Goal: Find specific page/section: Find specific page/section

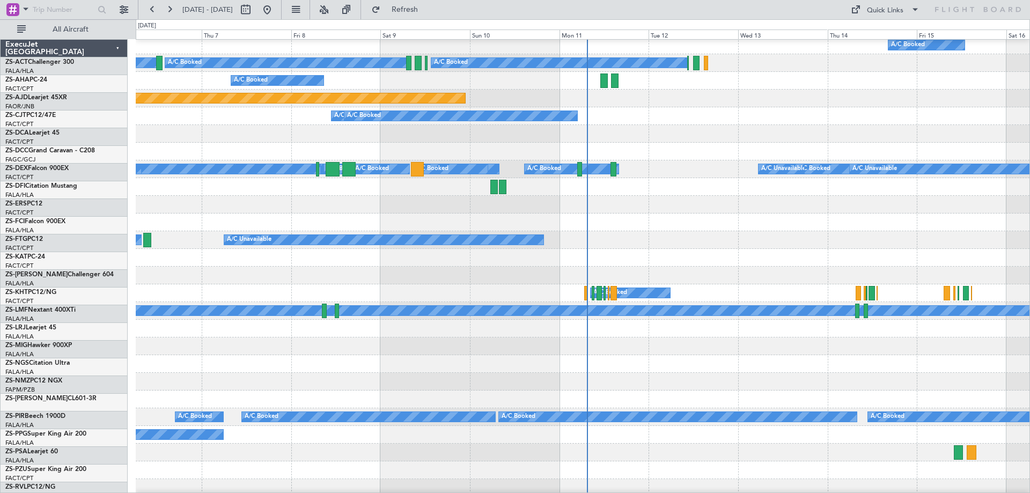
scroll to position [322, 0]
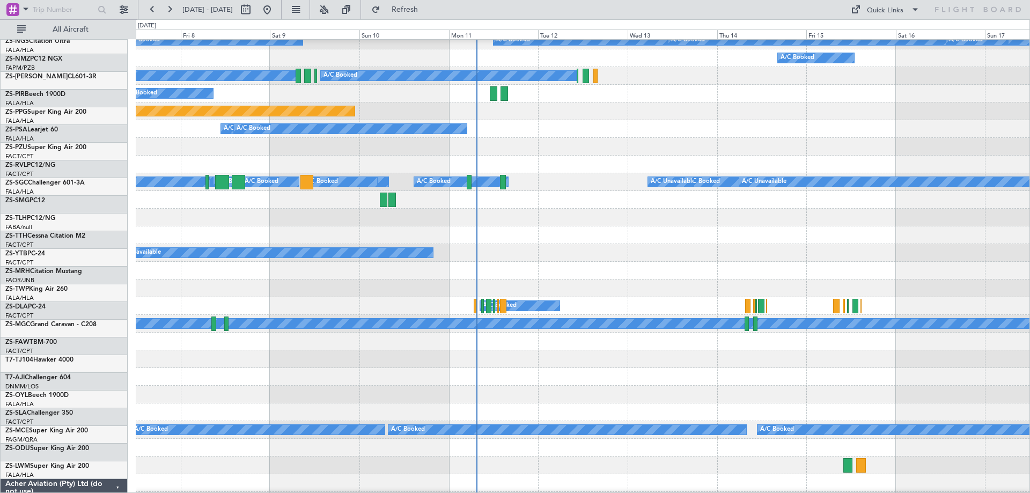
click at [723, 253] on div "A/C Unavailable A/C Booked" at bounding box center [583, 253] width 894 height 18
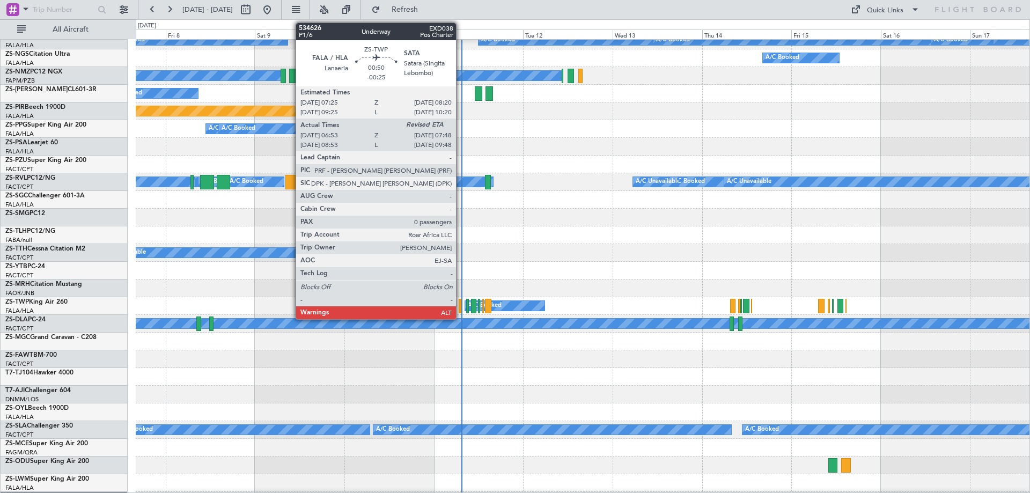
click at [461, 308] on div at bounding box center [461, 306] width 4 height 14
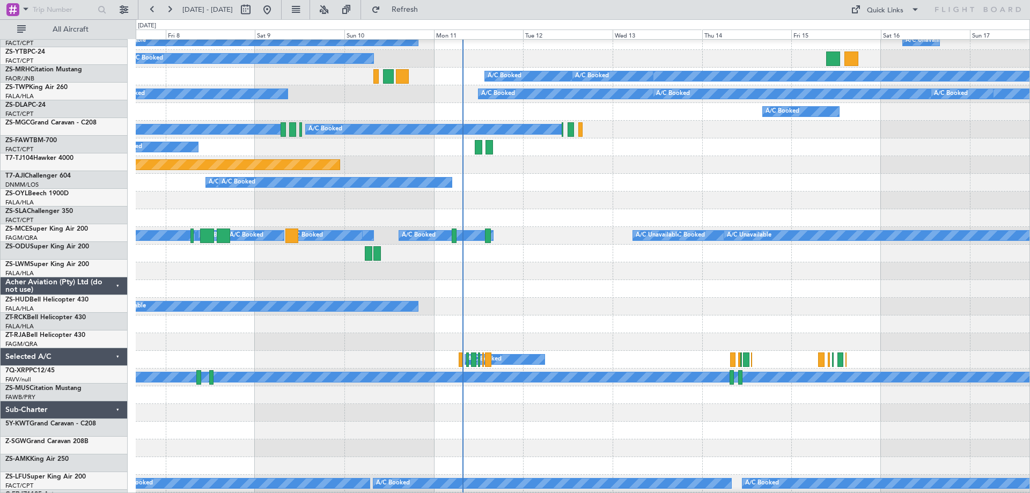
scroll to position [255, 0]
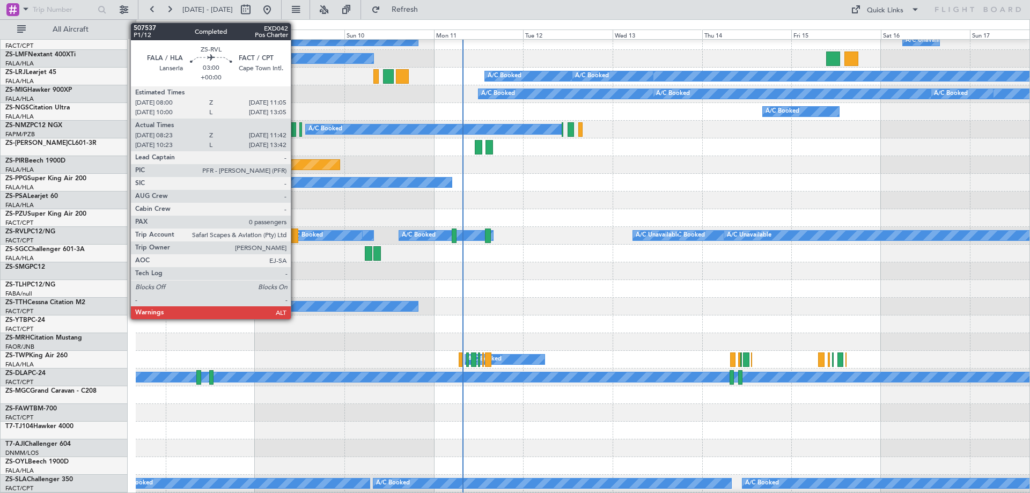
click at [296, 235] on div at bounding box center [291, 235] width 13 height 14
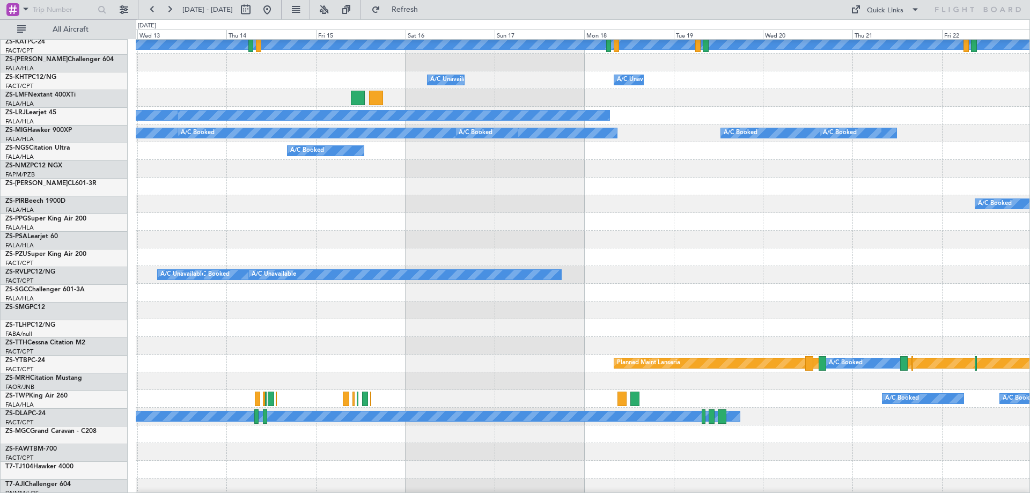
click at [511, 197] on div "A/C Booked" at bounding box center [583, 204] width 894 height 18
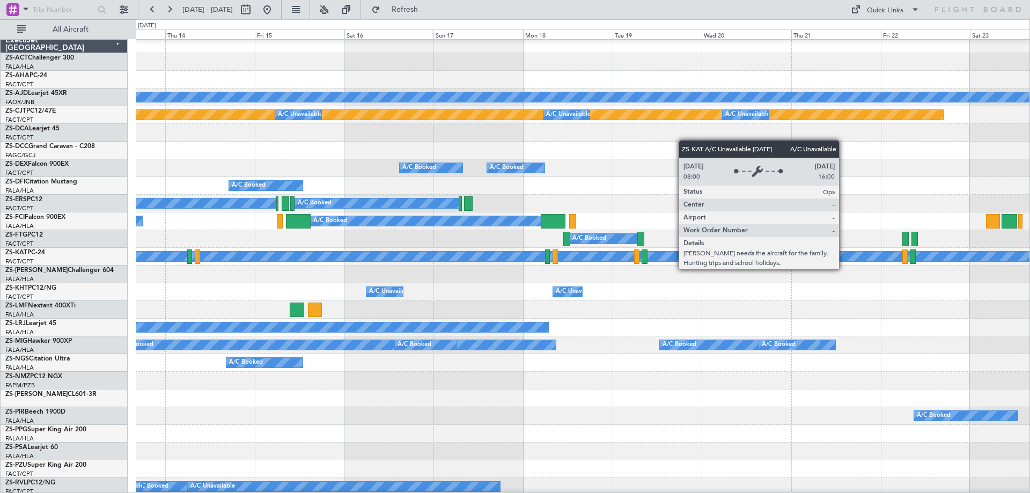
scroll to position [0, 0]
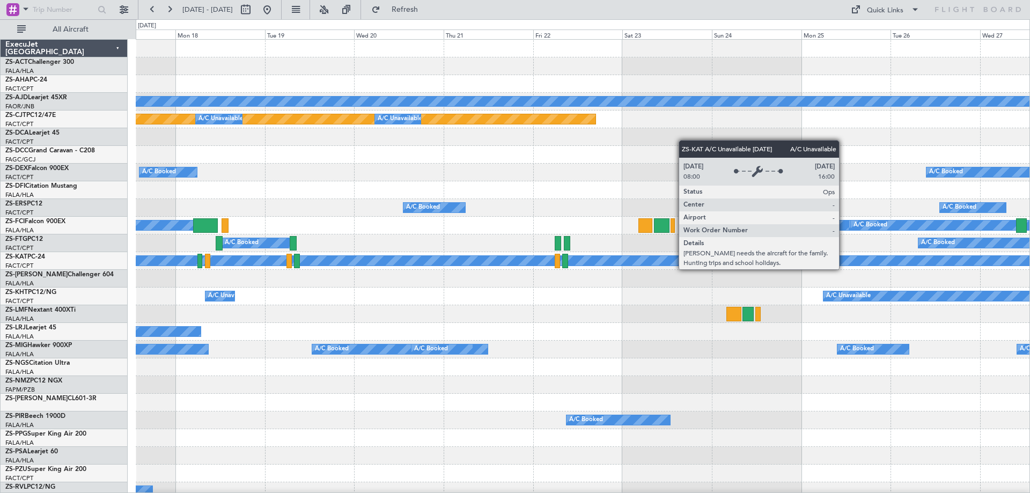
click at [434, 263] on div "A/C Unavailable" at bounding box center [487, 261] width 1817 height 10
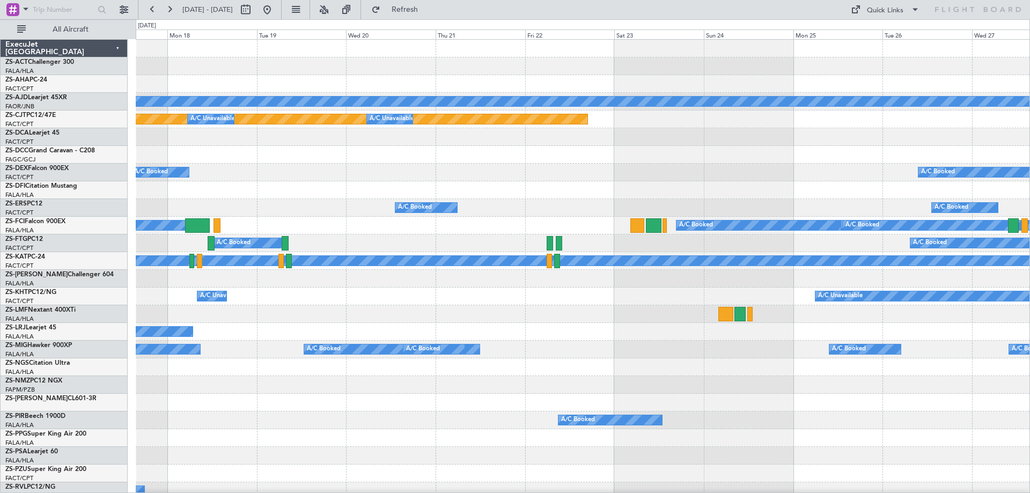
click at [1029, 385] on div "Planned Maint Planned Maint A/C Unavailable A/C Unavailable A/C Unavailable A/C…" at bounding box center [515, 256] width 1030 height 474
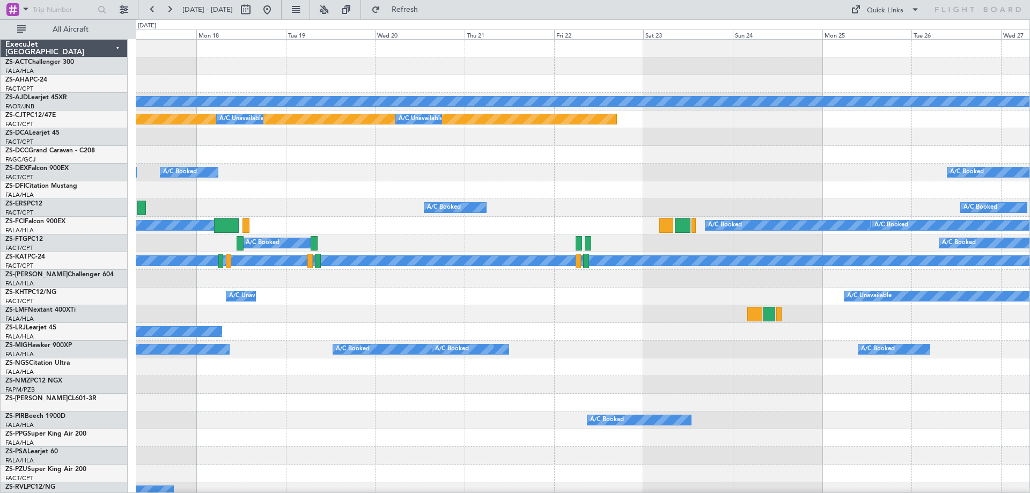
click at [106, 302] on div "Planned Maint Planned Maint A/C Unavailable A/C Unavailable A/C Unavailable A/C…" at bounding box center [515, 256] width 1030 height 474
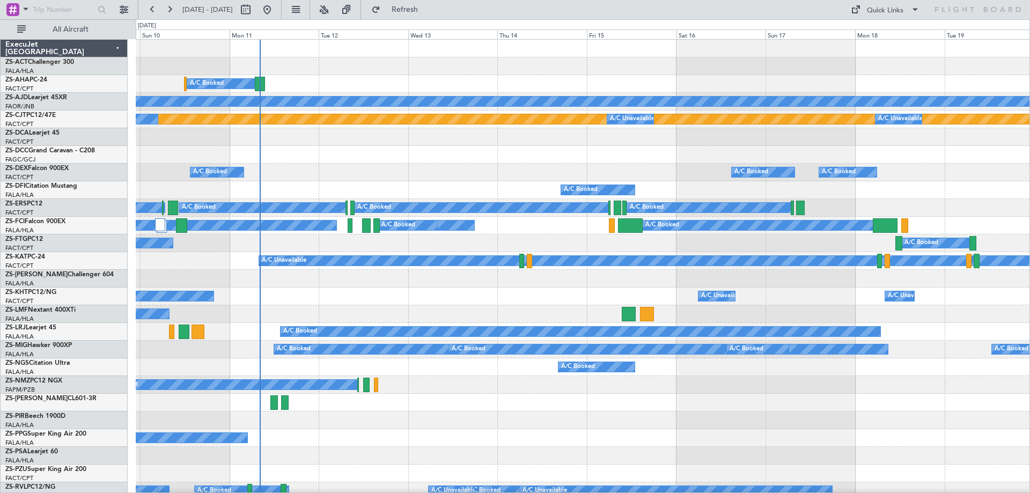
click at [496, 167] on div "A/C Booked A/C Booked A/C Booked" at bounding box center [583, 173] width 894 height 18
click at [128, 11] on button at bounding box center [123, 9] width 17 height 17
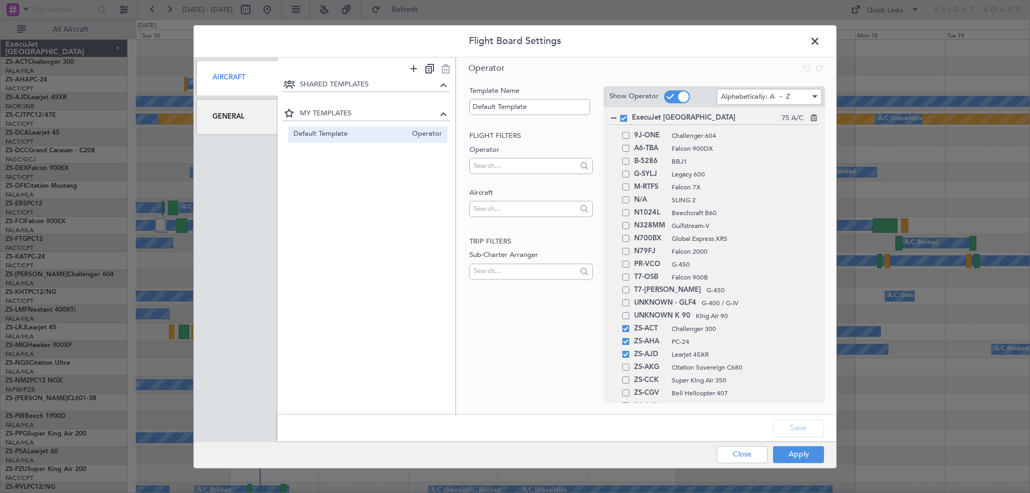
click at [243, 128] on div "General" at bounding box center [236, 117] width 81 height 36
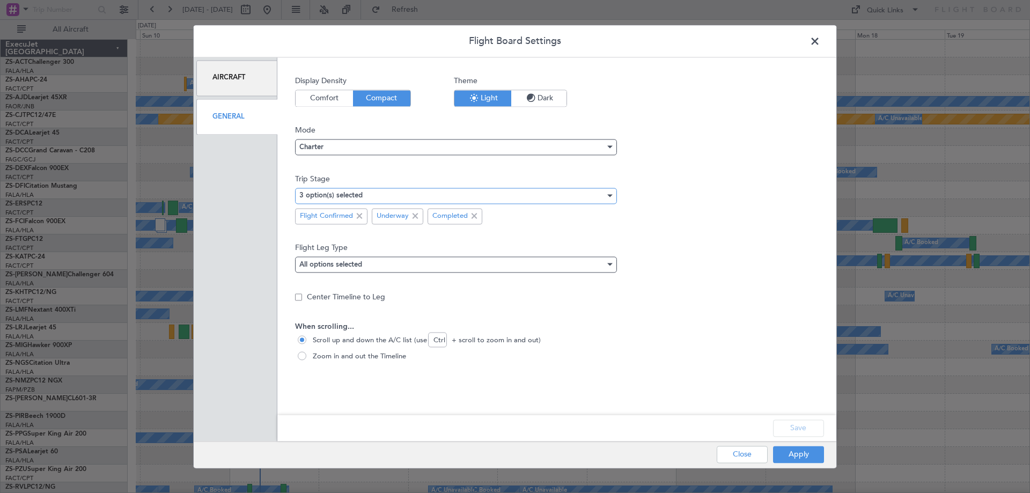
click at [414, 196] on div "3 option(s) selected" at bounding box center [452, 196] width 306 height 16
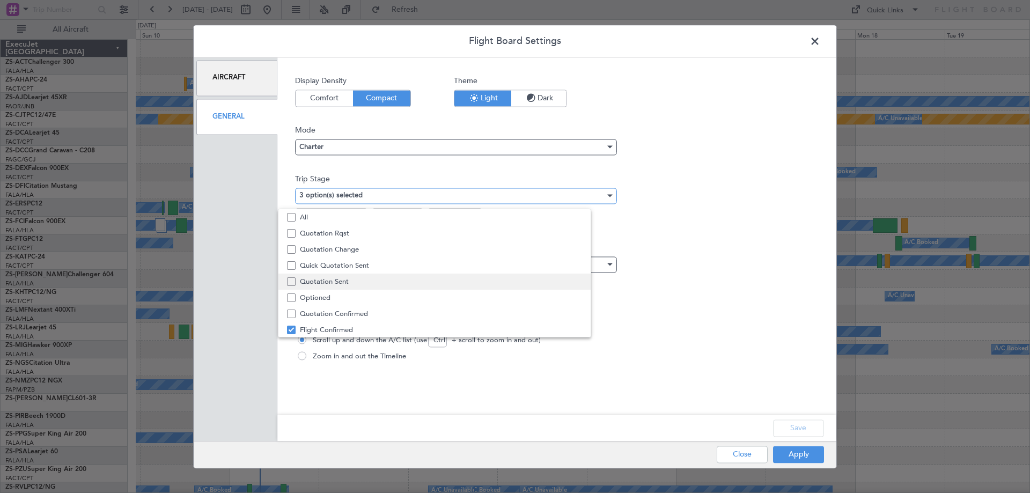
scroll to position [33, 0]
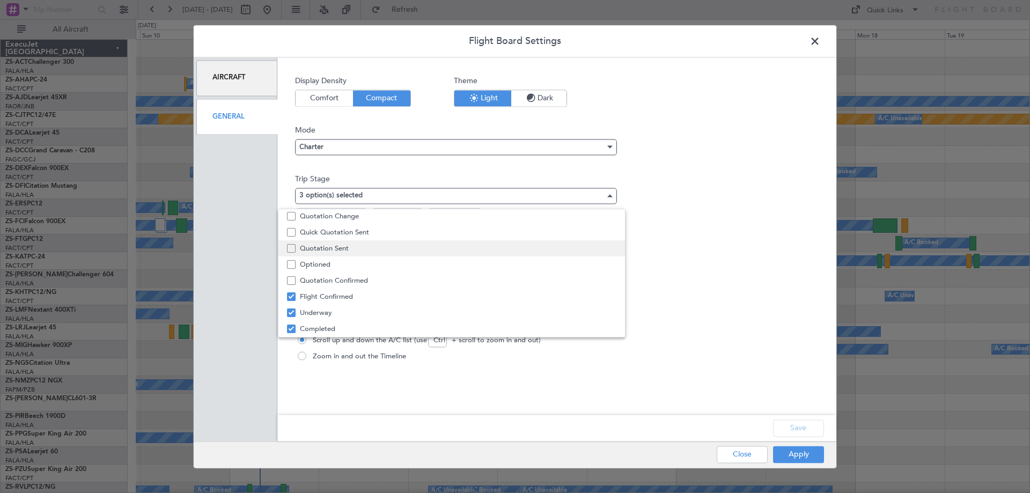
click at [330, 244] on span "Quotation Sent" at bounding box center [458, 248] width 316 height 16
click at [801, 428] on div at bounding box center [515, 246] width 1030 height 493
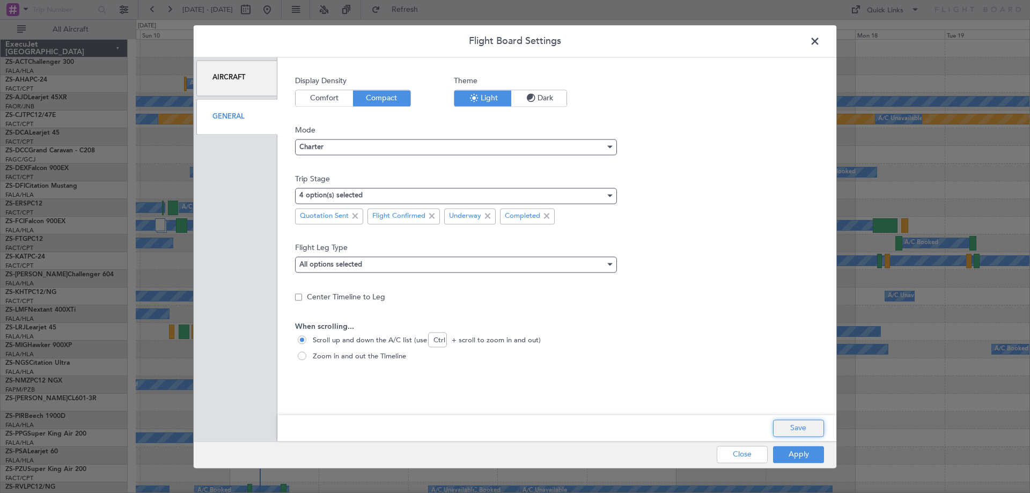
click at [801, 429] on button "Save" at bounding box center [798, 427] width 51 height 17
click at [803, 456] on button "Apply" at bounding box center [798, 454] width 51 height 17
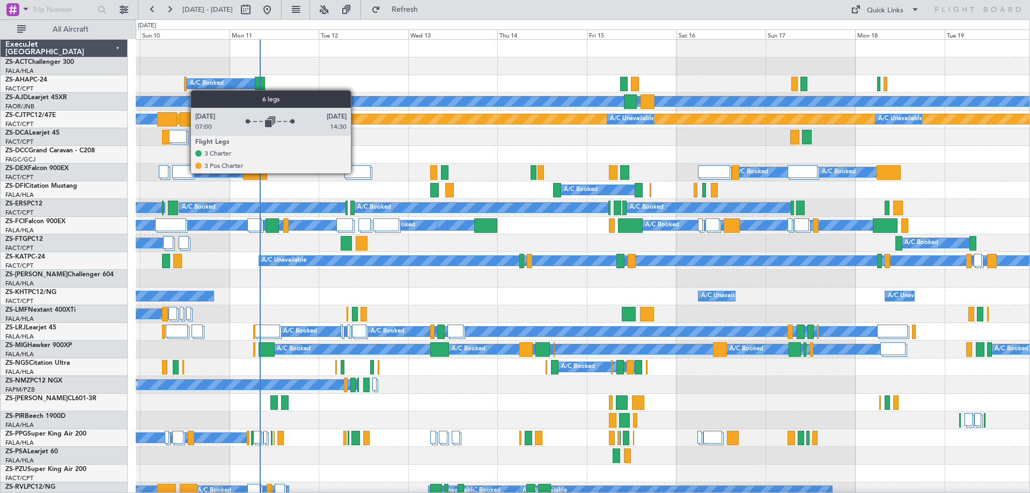
click at [356, 173] on div at bounding box center [357, 171] width 27 height 13
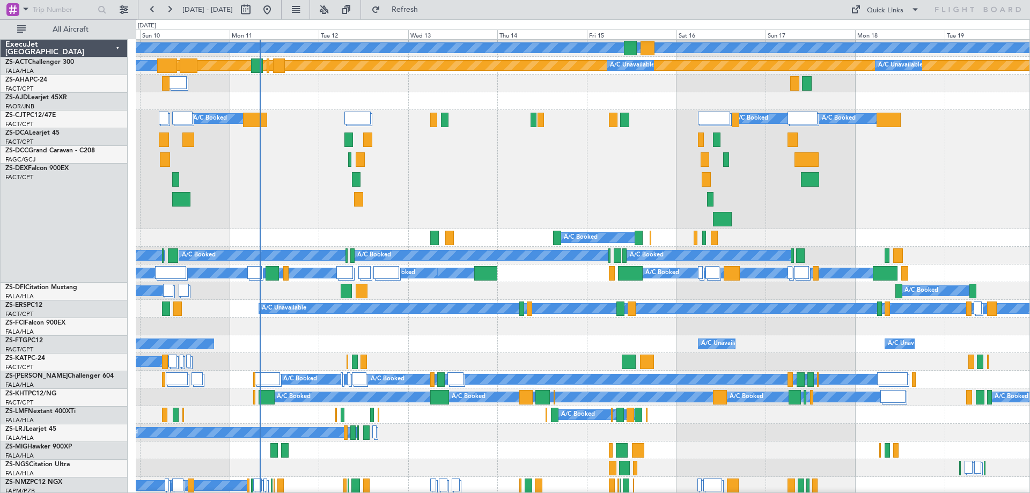
scroll to position [107, 0]
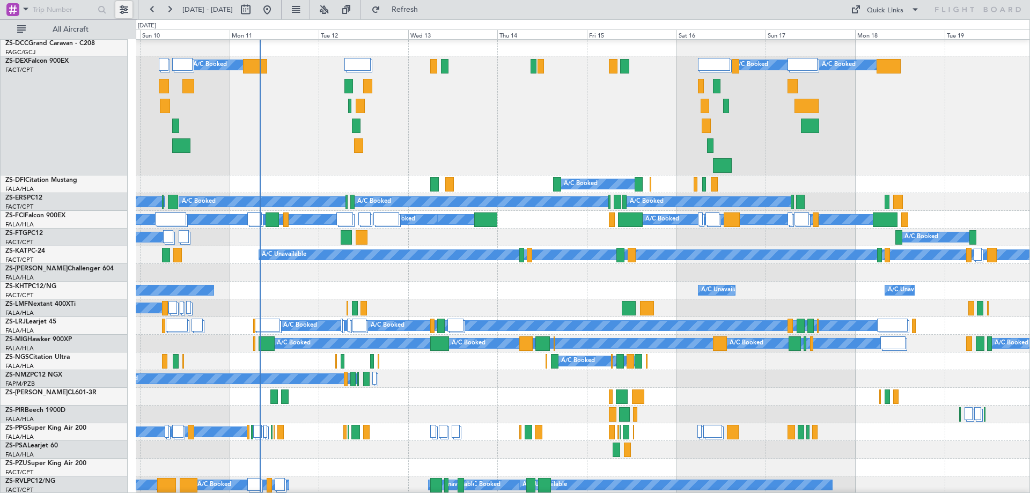
click at [124, 10] on button at bounding box center [123, 9] width 17 height 17
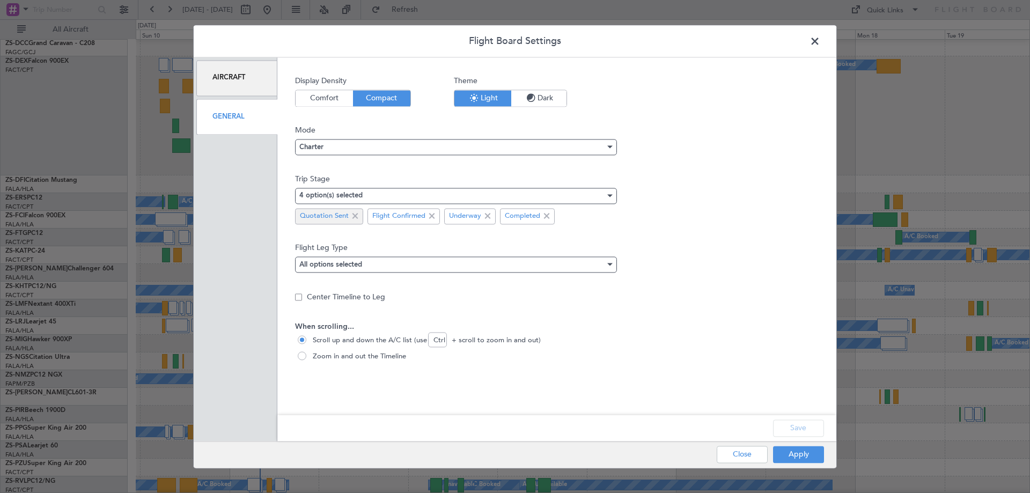
click at [357, 218] on span at bounding box center [355, 216] width 13 height 13
click at [812, 424] on button "Save" at bounding box center [798, 427] width 51 height 17
click at [799, 459] on button "Apply" at bounding box center [798, 454] width 51 height 17
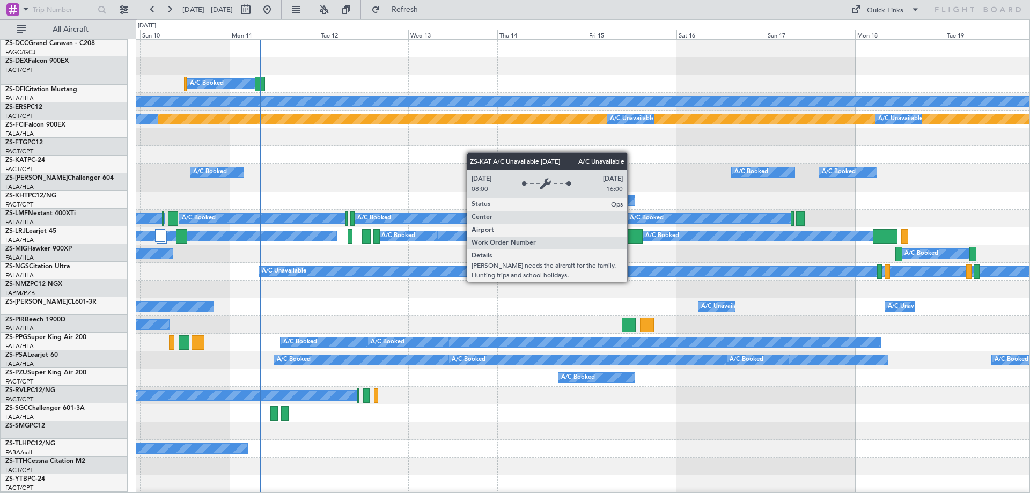
scroll to position [0, 0]
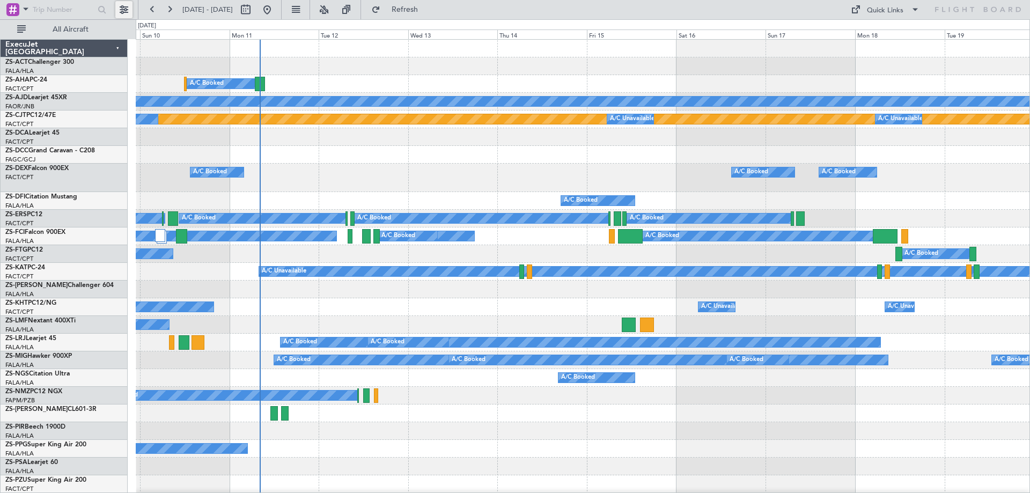
click at [123, 8] on button at bounding box center [123, 9] width 17 height 17
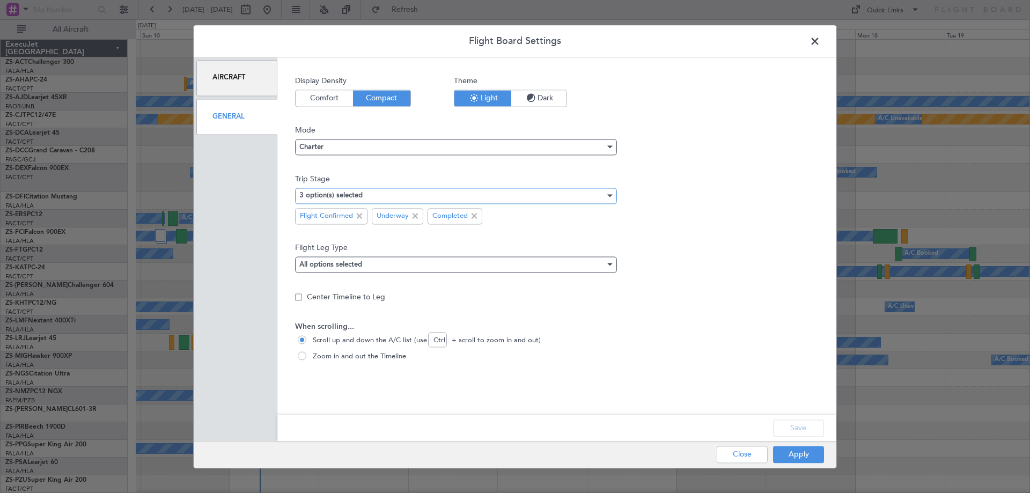
click at [426, 194] on div "3 option(s) selected" at bounding box center [452, 196] width 306 height 16
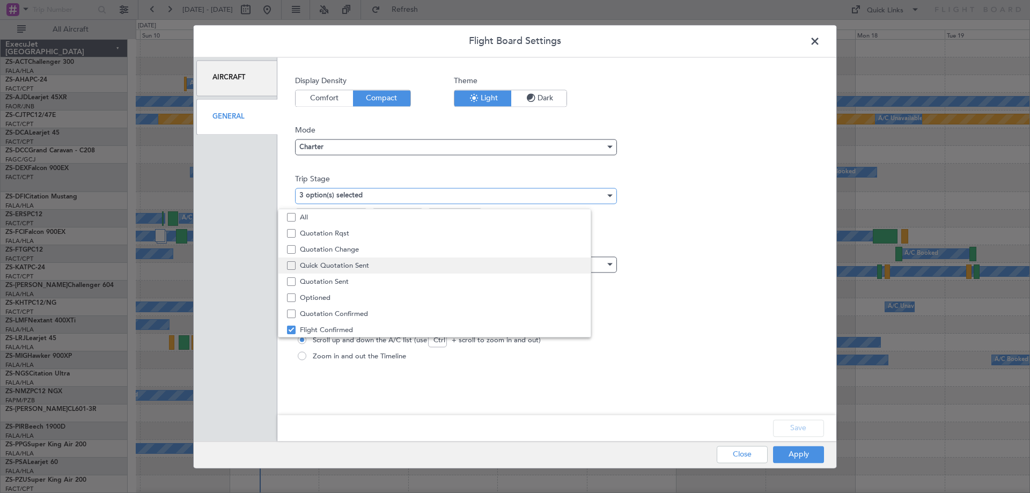
scroll to position [33, 0]
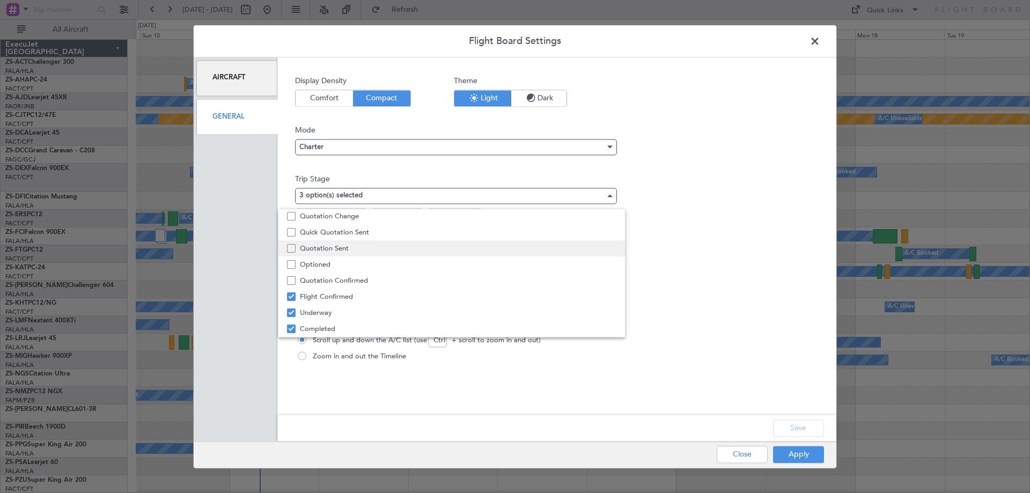
click at [356, 246] on span "Quotation Sent" at bounding box center [458, 248] width 316 height 16
click at [821, 431] on div at bounding box center [515, 246] width 1030 height 493
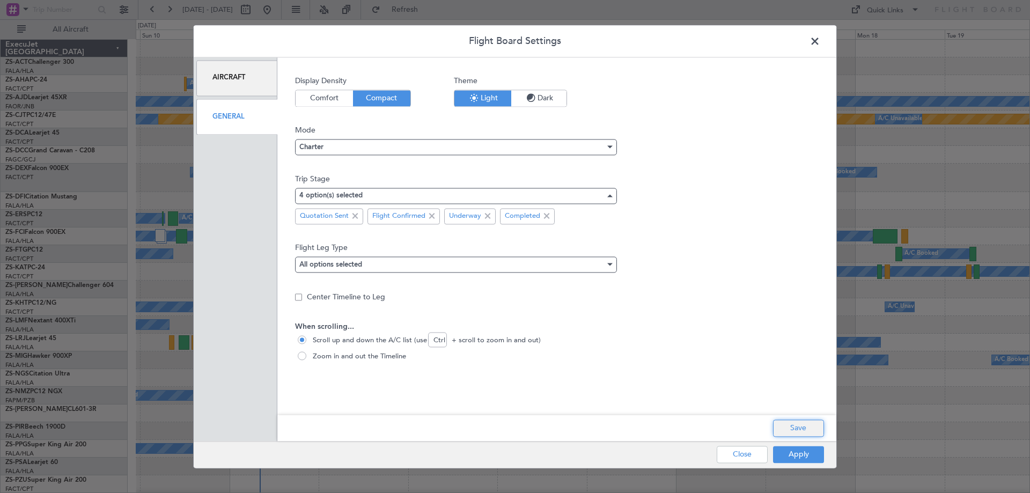
click at [807, 426] on button "Save" at bounding box center [798, 427] width 51 height 17
click at [803, 456] on button "Apply" at bounding box center [798, 454] width 51 height 17
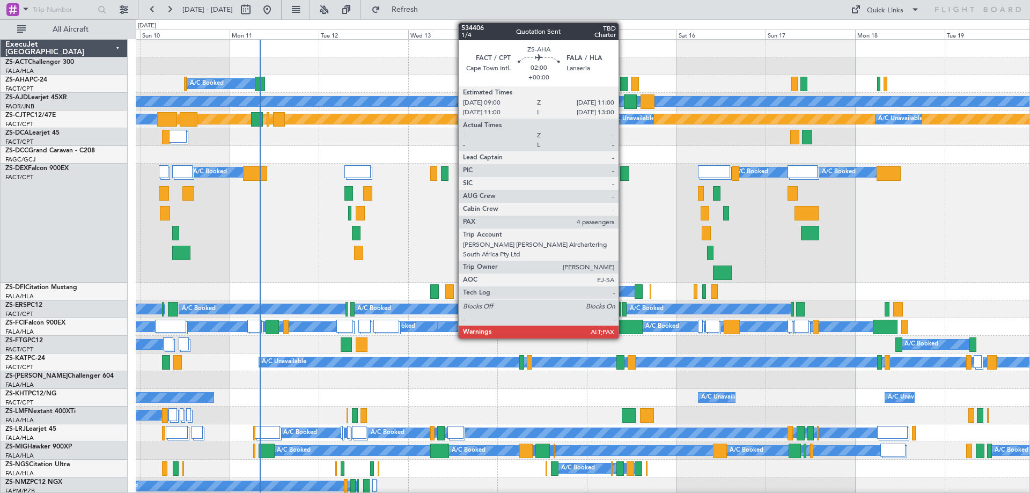
click at [623, 85] on div at bounding box center [624, 84] width 8 height 14
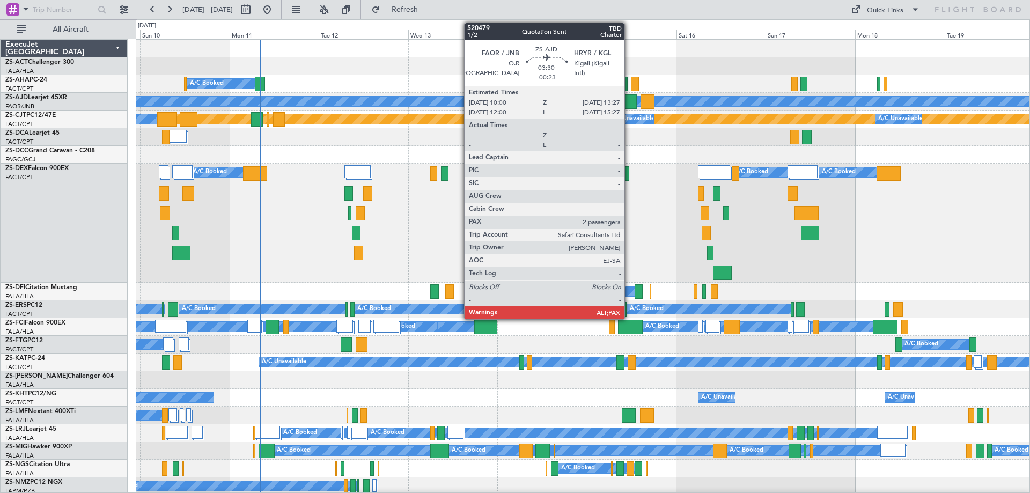
click at [629, 102] on div at bounding box center [630, 101] width 13 height 14
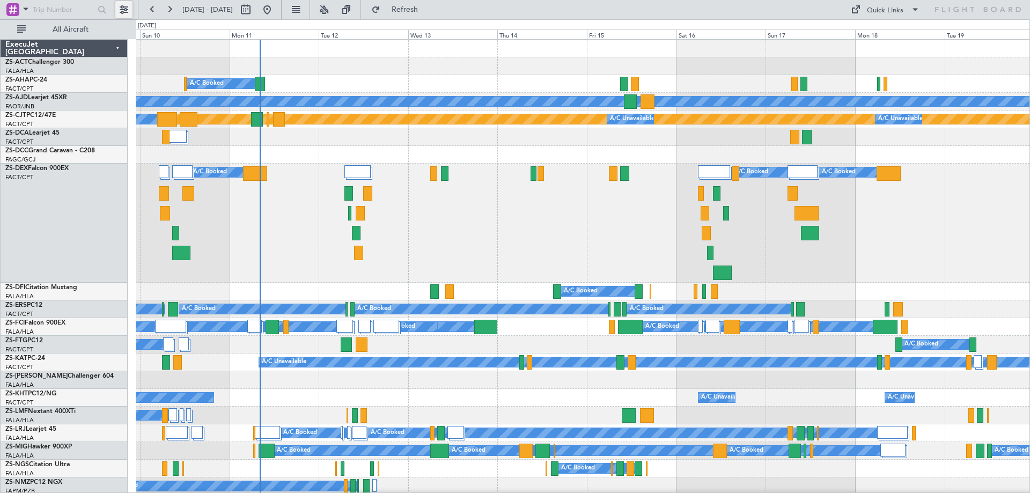
click at [123, 5] on button at bounding box center [123, 9] width 17 height 17
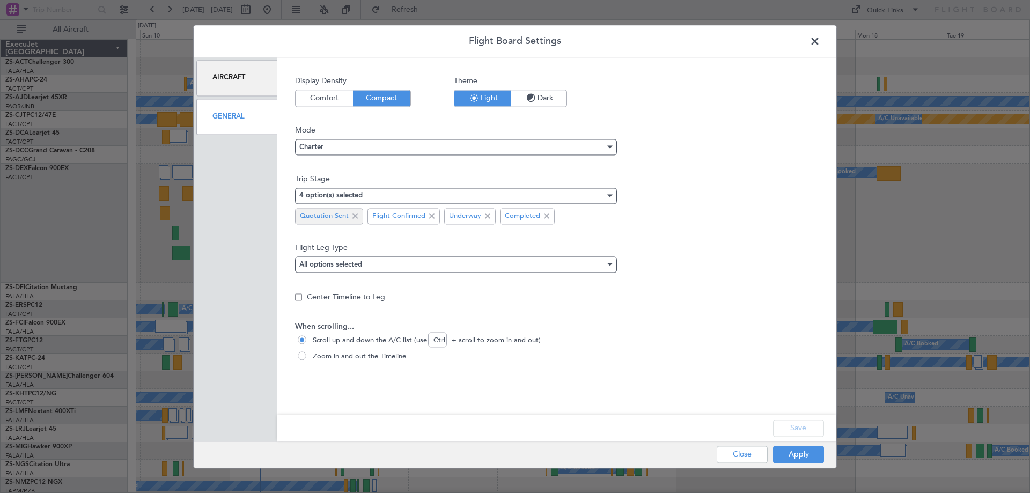
click at [352, 214] on span at bounding box center [355, 216] width 13 height 13
click at [805, 425] on button "Save" at bounding box center [798, 427] width 51 height 17
click at [801, 461] on button "Apply" at bounding box center [798, 454] width 51 height 17
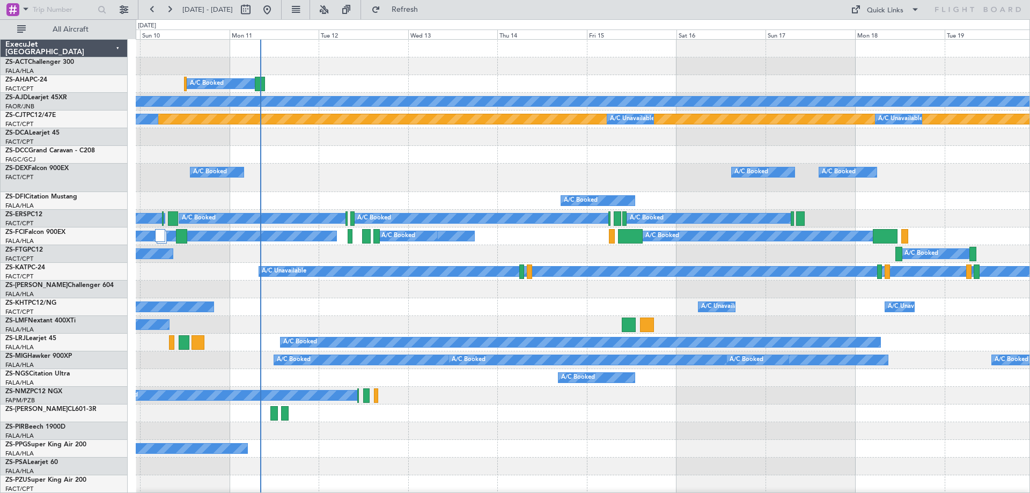
click at [680, 417] on div "A/C Booked" at bounding box center [583, 413] width 894 height 18
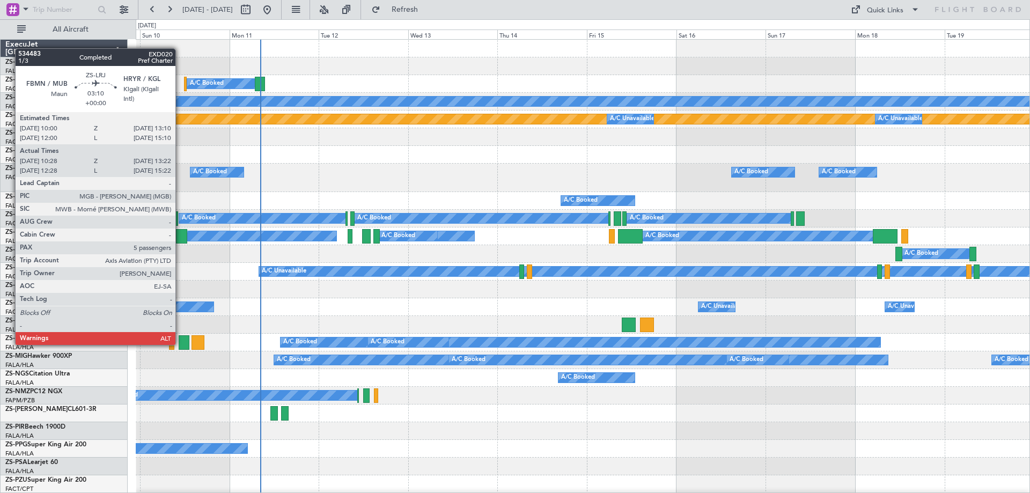
click at [180, 344] on div at bounding box center [184, 342] width 11 height 14
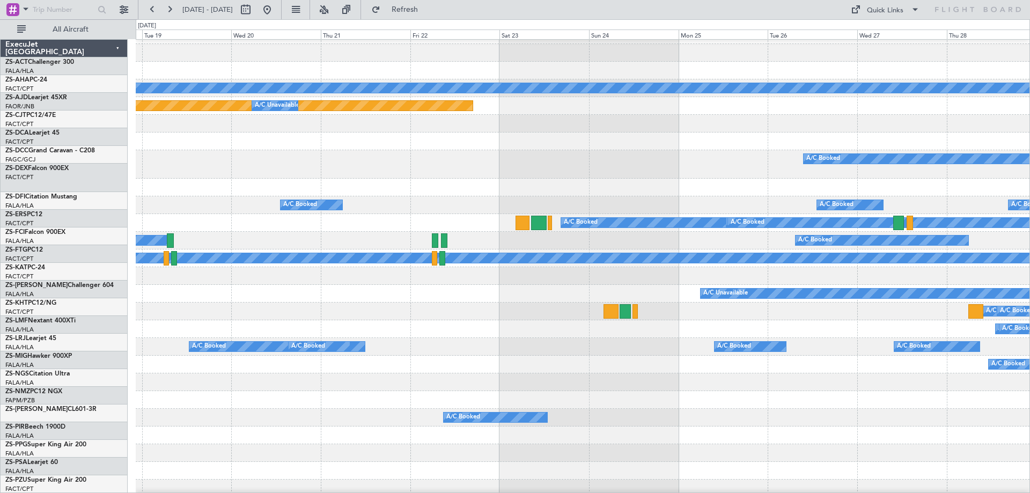
scroll to position [17, 0]
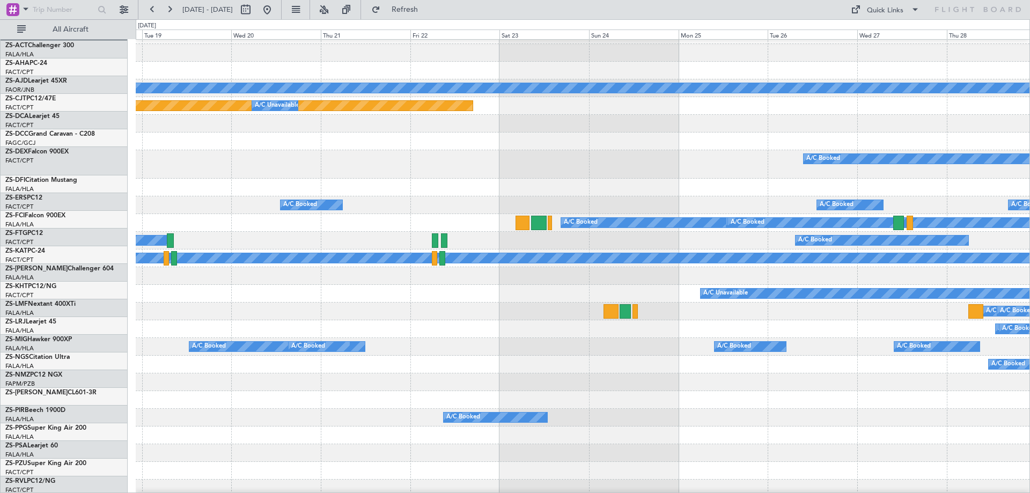
click at [5, 247] on div "Planned Maint Planned Maint A/C Unavailable A/C Unavailable A/C Booked A/C Book…" at bounding box center [515, 256] width 1030 height 474
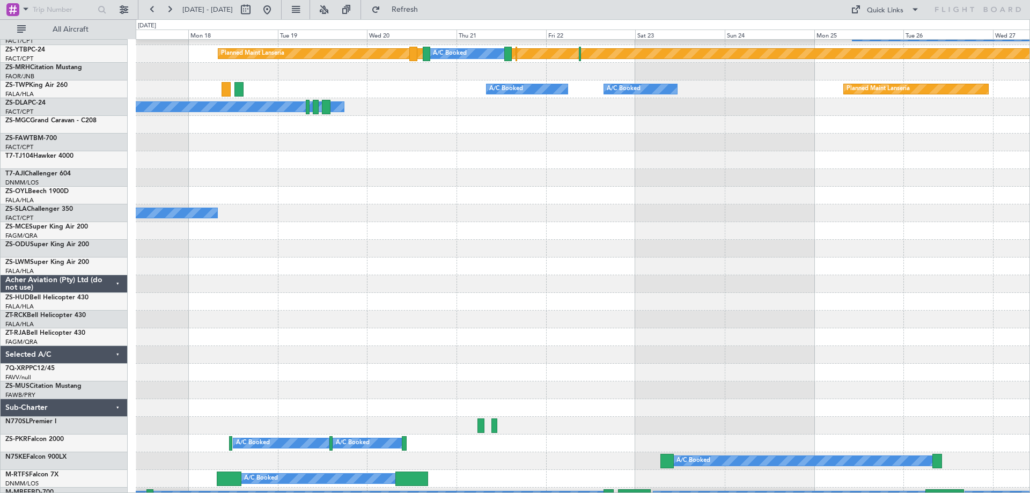
scroll to position [601, 0]
